Goal: Information Seeking & Learning: Find specific fact

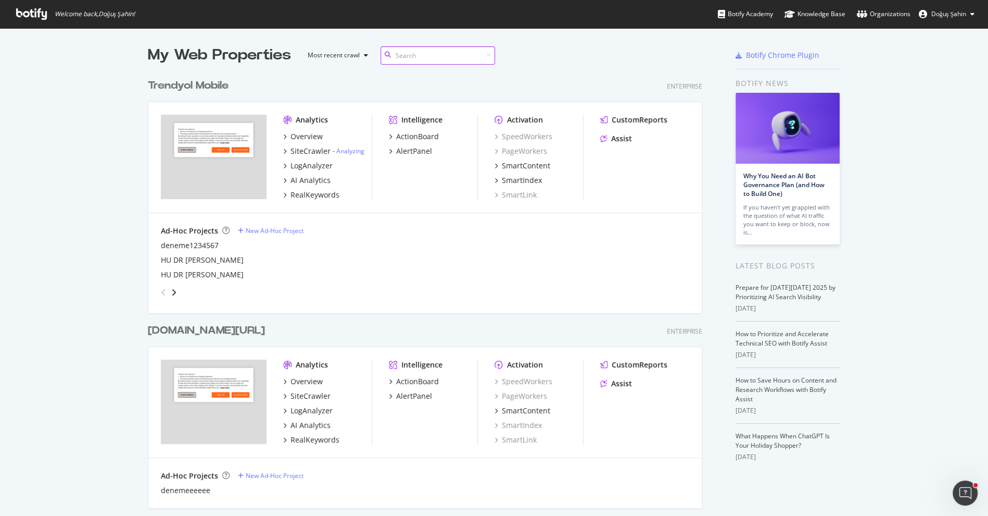
scroll to position [350, 0]
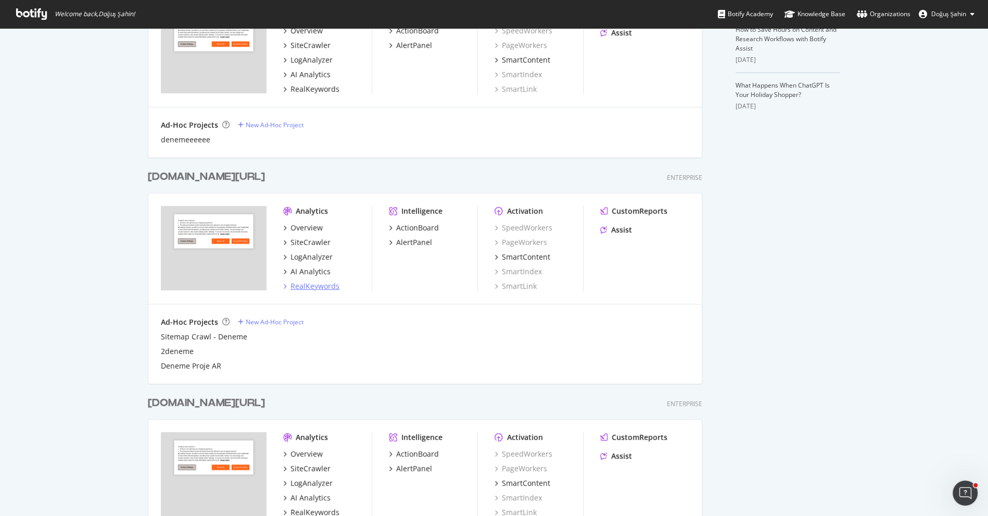
click at [318, 287] on div "RealKeywords" at bounding box center [315, 286] width 49 height 10
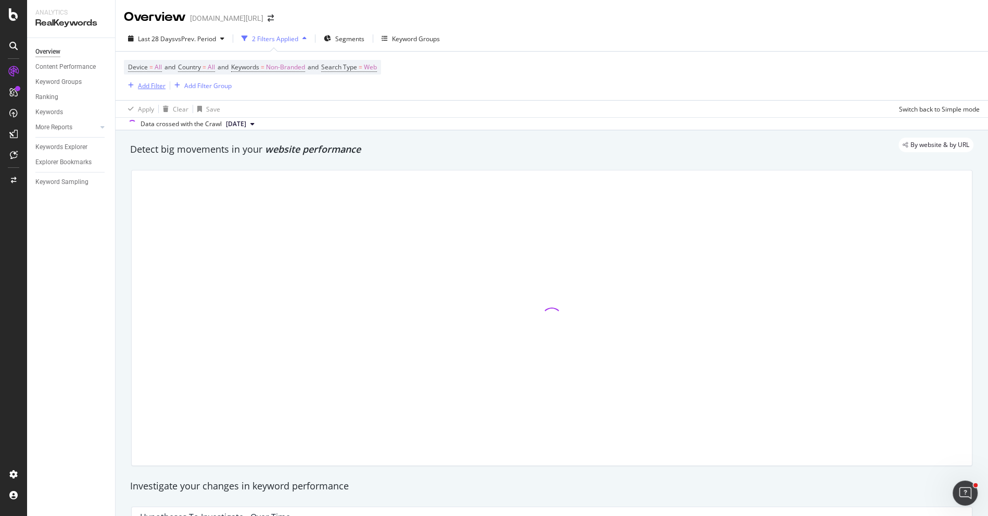
click at [159, 83] on div "Add Filter" at bounding box center [152, 85] width 28 height 9
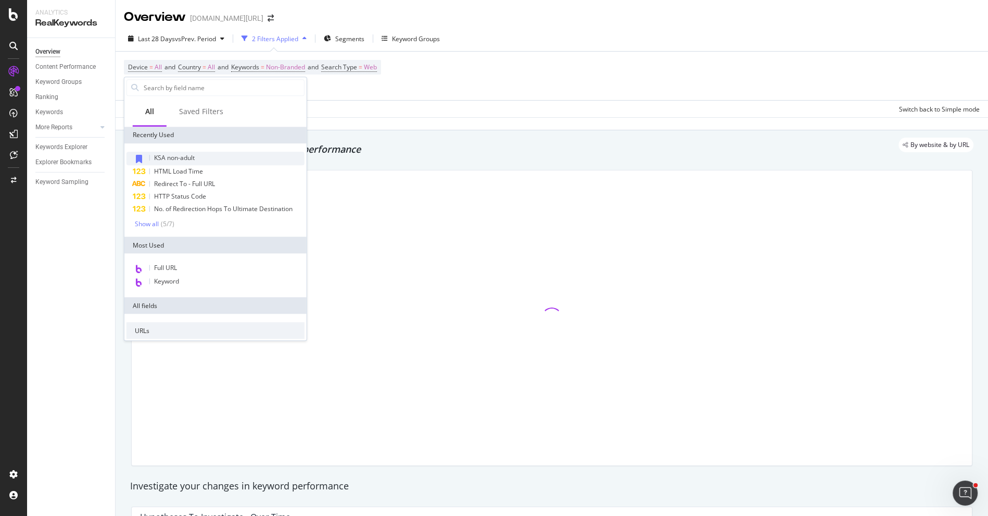
click at [196, 152] on div "KSA non-adult" at bounding box center [216, 159] width 178 height 14
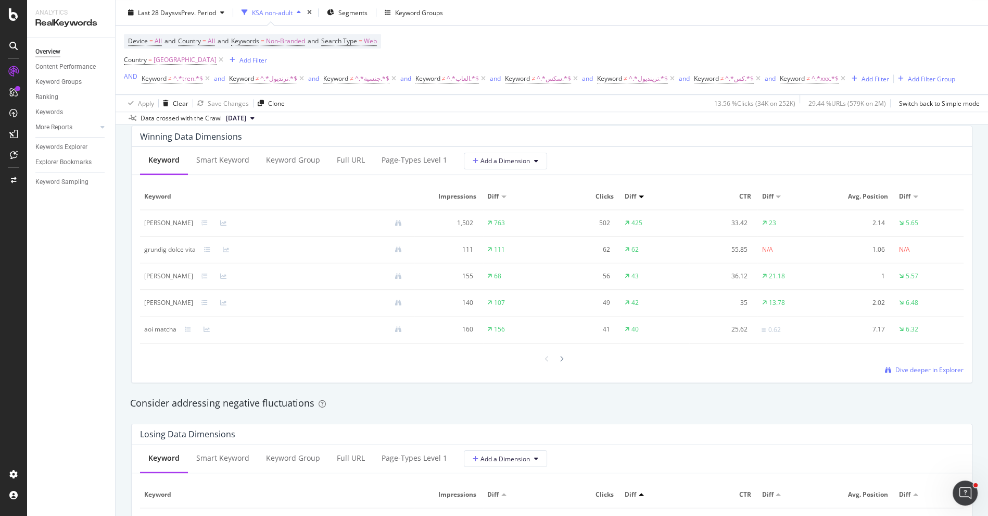
scroll to position [923, 0]
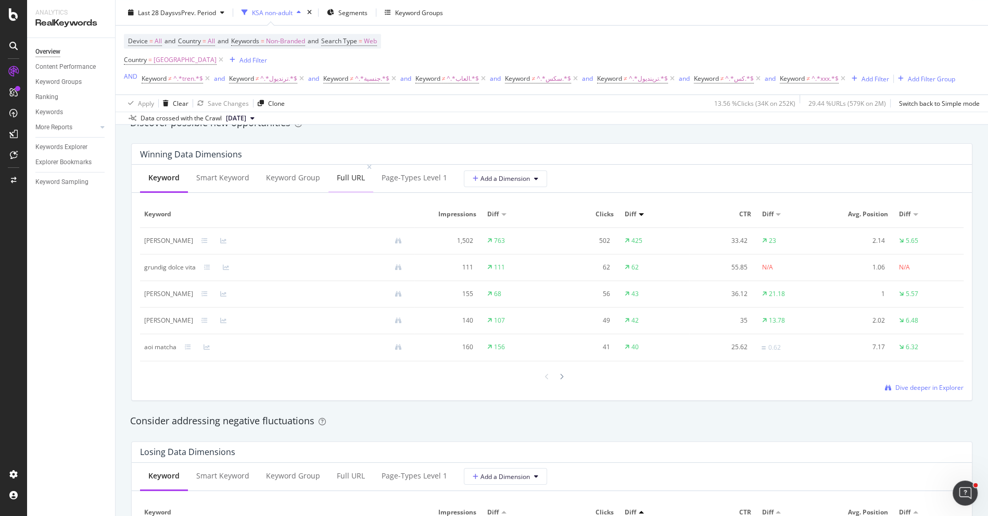
click at [342, 186] on div "Full URL" at bounding box center [351, 178] width 45 height 29
click at [210, 236] on div "[URL][DOMAIN_NAME]" at bounding box center [177, 240] width 66 height 9
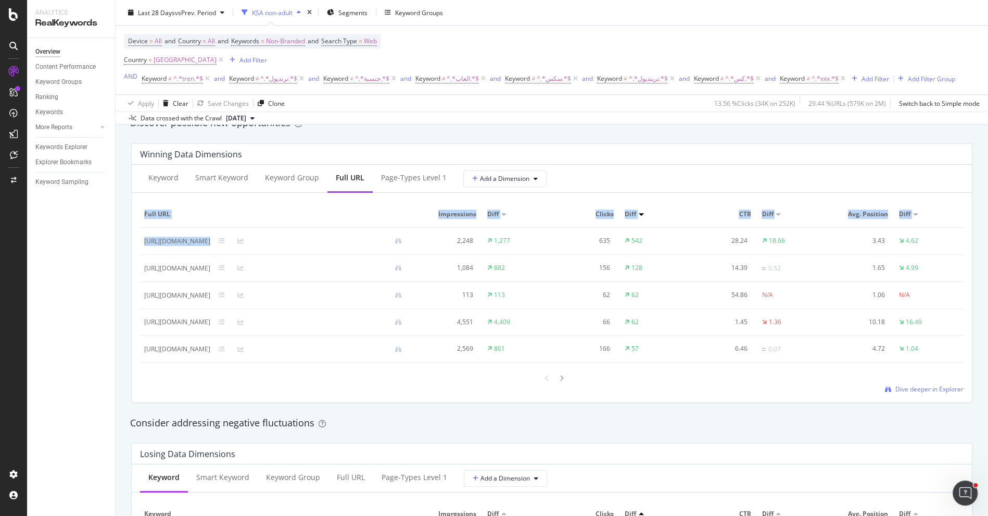
drag, startPoint x: 372, startPoint y: 239, endPoint x: 139, endPoint y: 239, distance: 233.8
click at [139, 239] on div "Keyword Smart Keyword Keyword Group Full URL Page-Types Level 1 Add a Dimension…" at bounding box center [552, 283] width 841 height 237
click at [210, 240] on div "[URL][DOMAIN_NAME]" at bounding box center [177, 240] width 66 height 9
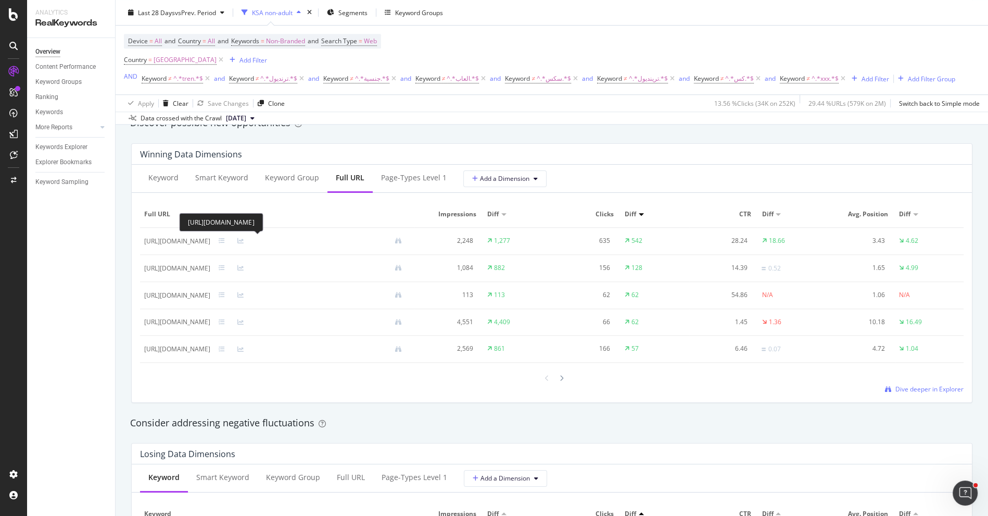
drag, startPoint x: 144, startPoint y: 239, endPoint x: 369, endPoint y: 236, distance: 225.5
click at [210, 236] on div "[URL][DOMAIN_NAME]" at bounding box center [177, 240] width 66 height 9
copy div "[URL][DOMAIN_NAME]"
click at [379, 140] on div "Winning Data Dimensions Keyword Smart Keyword Keyword Group Full URL Page-Types…" at bounding box center [552, 272] width 854 height 275
